Goal: Task Accomplishment & Management: Use online tool/utility

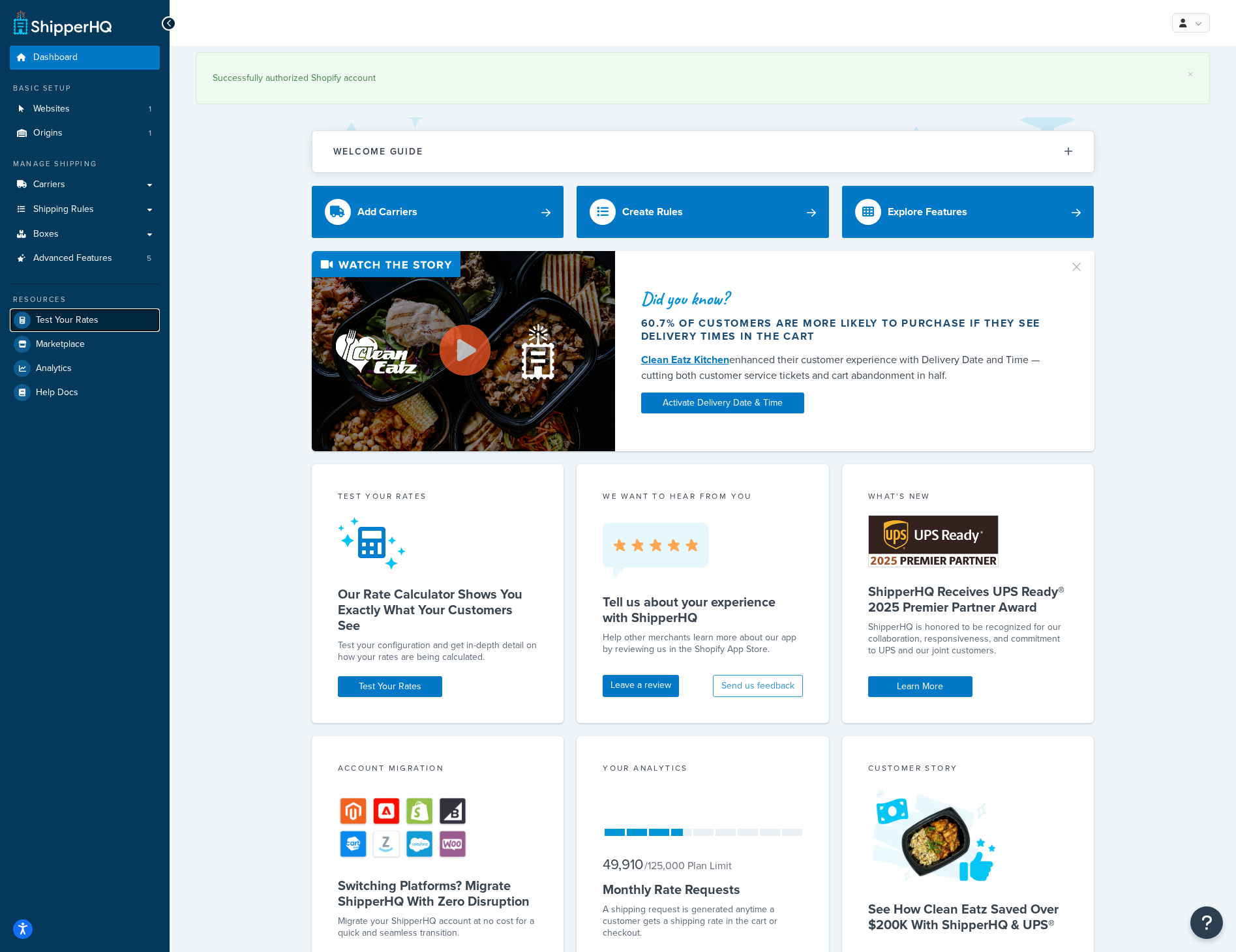
click at [103, 327] on link "Test Your Rates" at bounding box center [85, 320] width 150 height 24
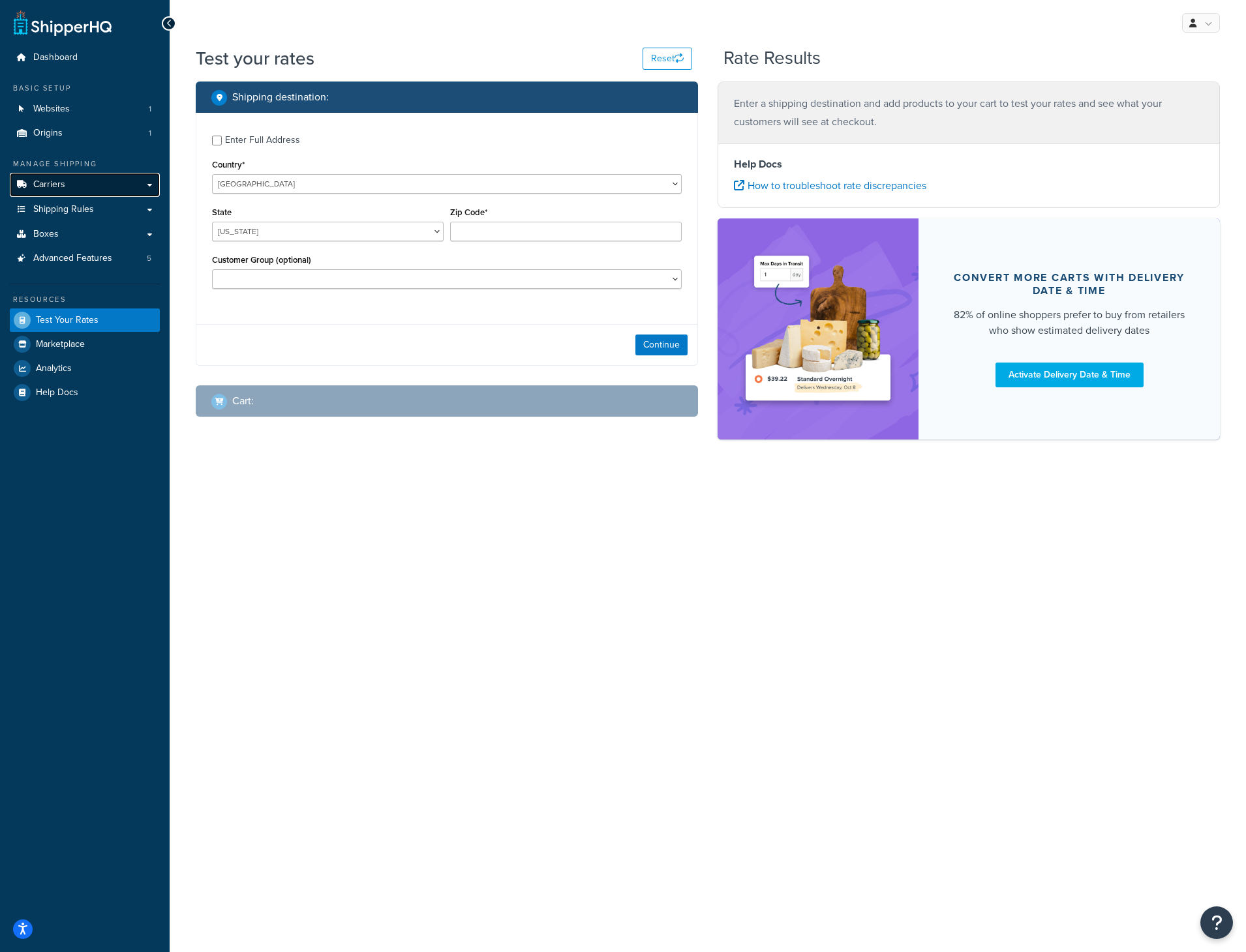
click at [107, 181] on link "Carriers" at bounding box center [85, 185] width 150 height 24
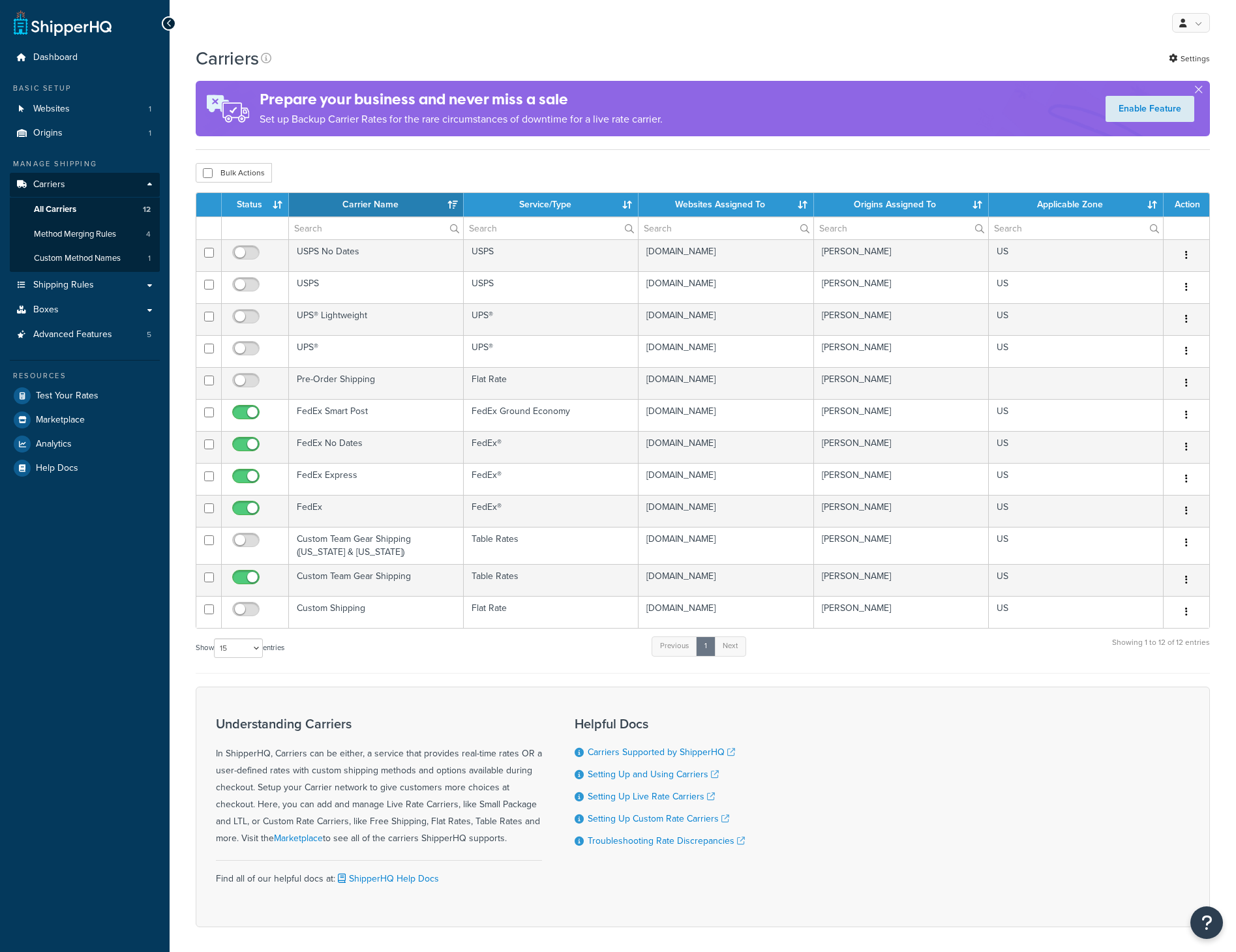
select select "15"
